Goal: Find specific page/section: Find specific page/section

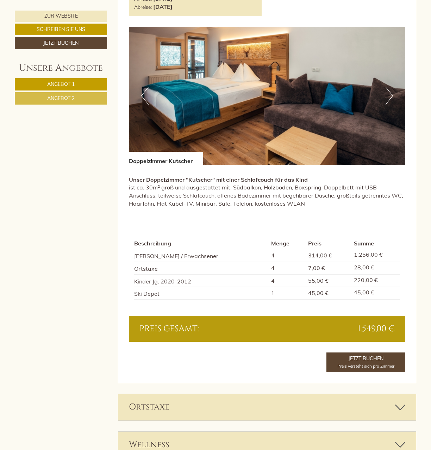
scroll to position [876, 0]
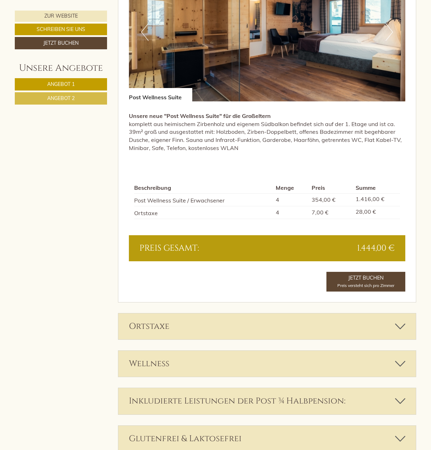
scroll to position [927, 0]
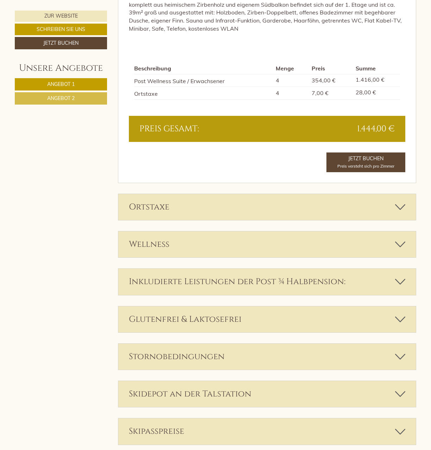
scroll to position [1046, 0]
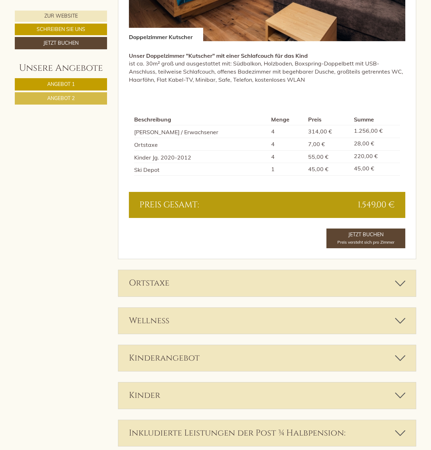
scroll to position [1001, 0]
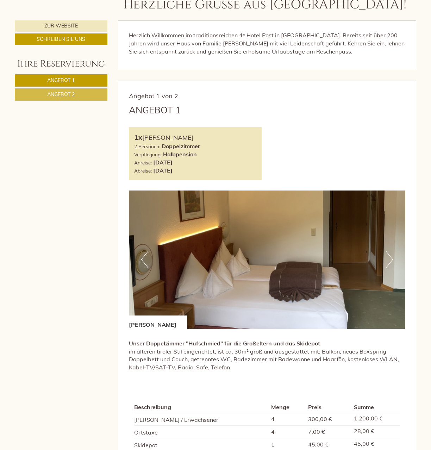
scroll to position [247, 0]
